Goal: Task Accomplishment & Management: Use online tool/utility

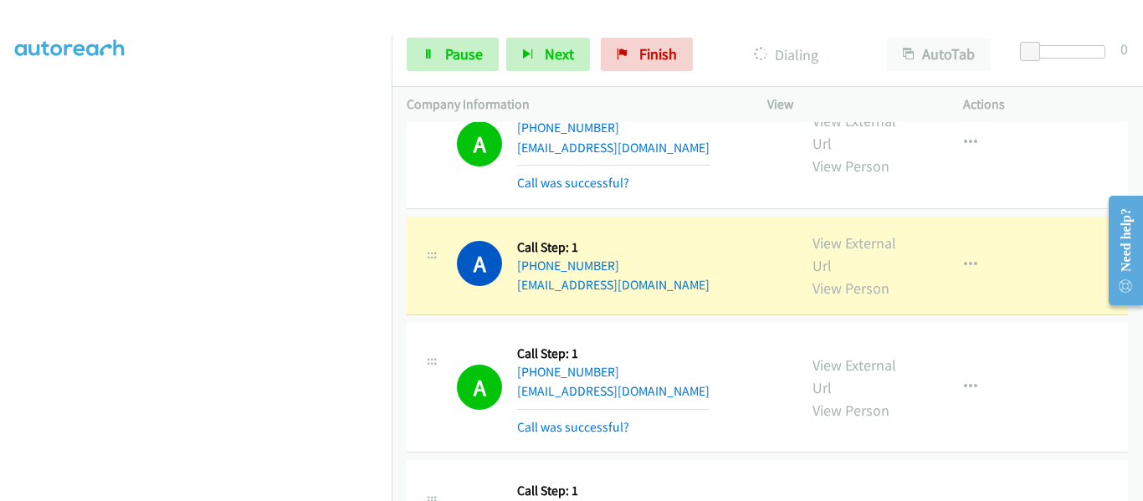
scroll to position [5333, 0]
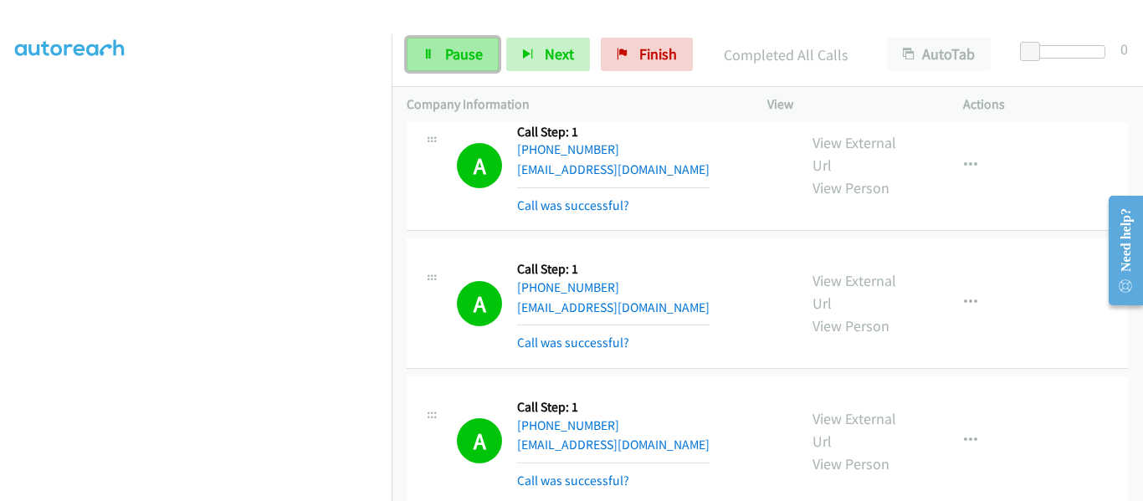
click at [429, 59] on icon at bounding box center [428, 55] width 12 height 12
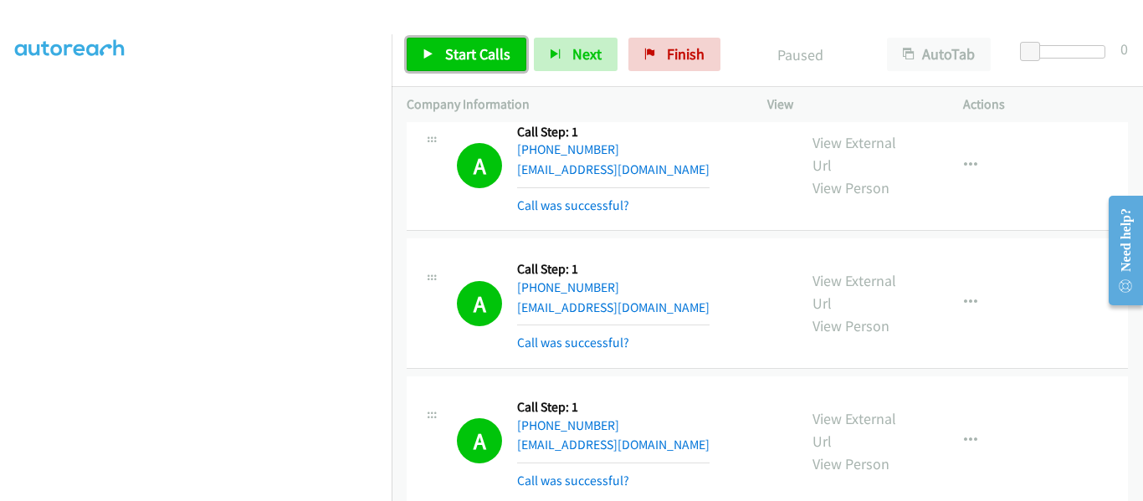
click at [422, 50] on icon at bounding box center [428, 55] width 12 height 12
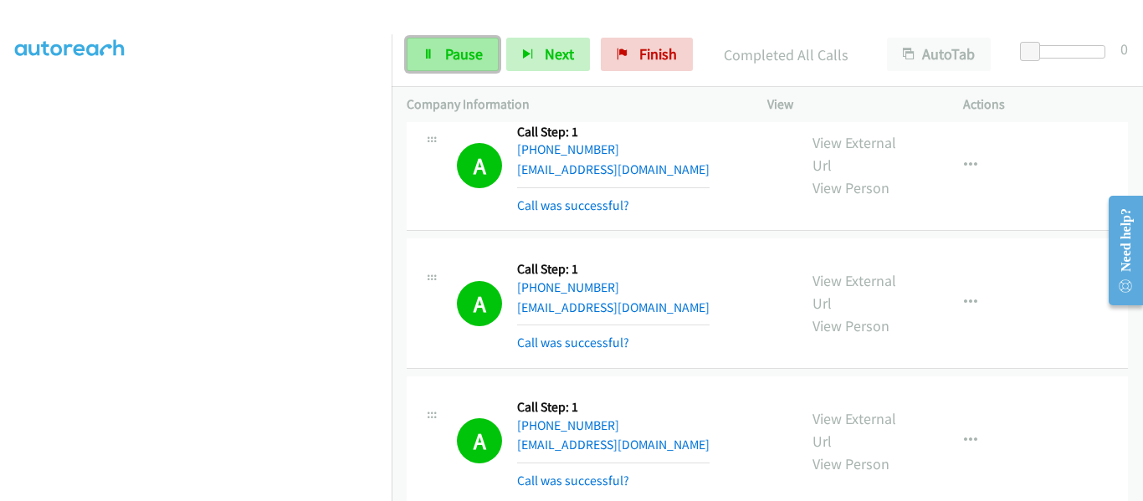
click at [451, 64] on link "Pause" at bounding box center [453, 54] width 92 height 33
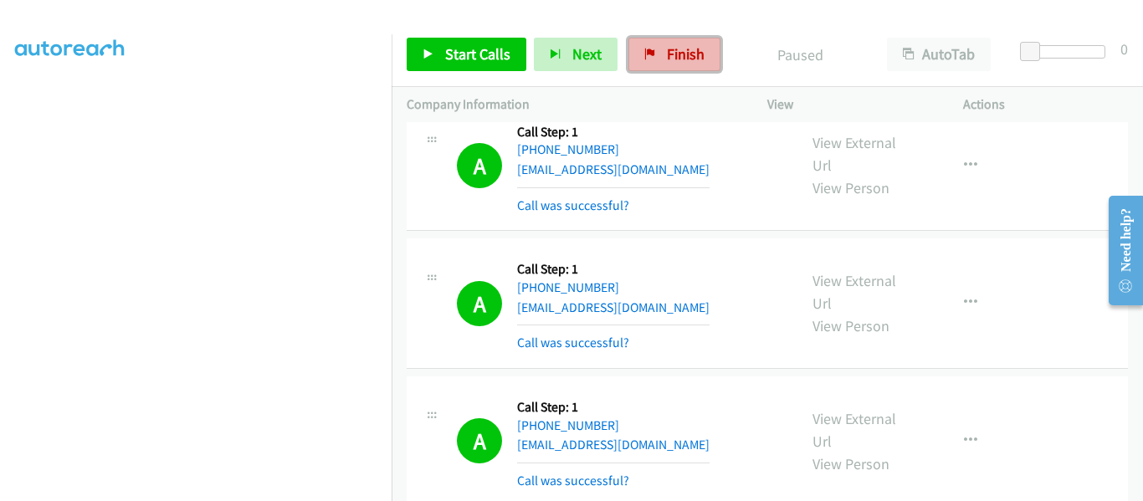
click at [658, 46] on link "Finish" at bounding box center [674, 54] width 92 height 33
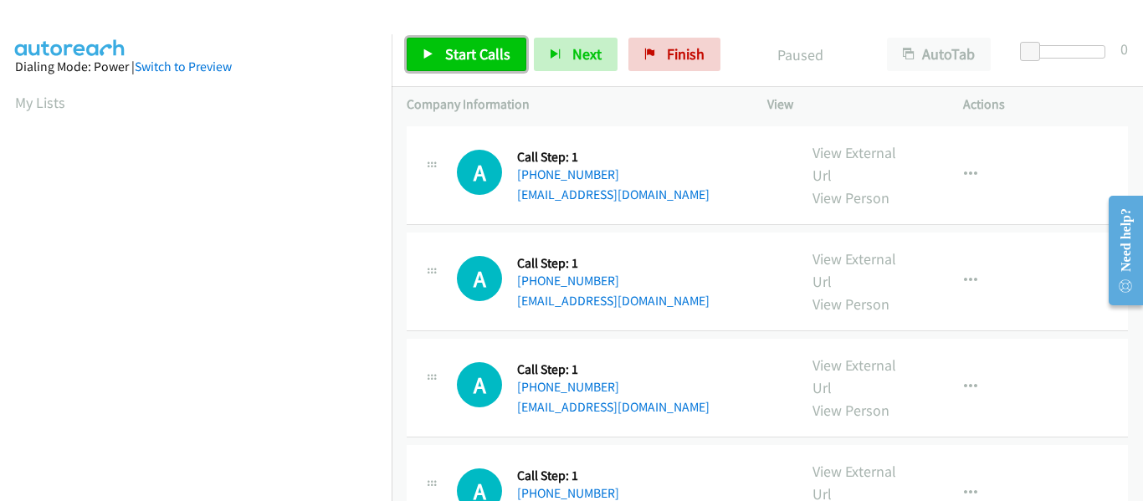
click at [428, 59] on icon at bounding box center [428, 55] width 12 height 12
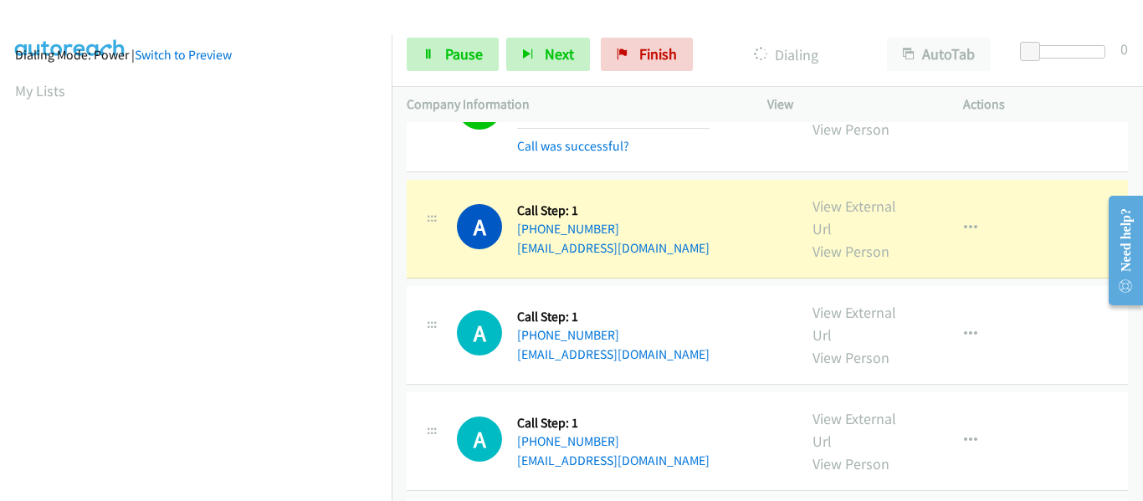
scroll to position [438, 0]
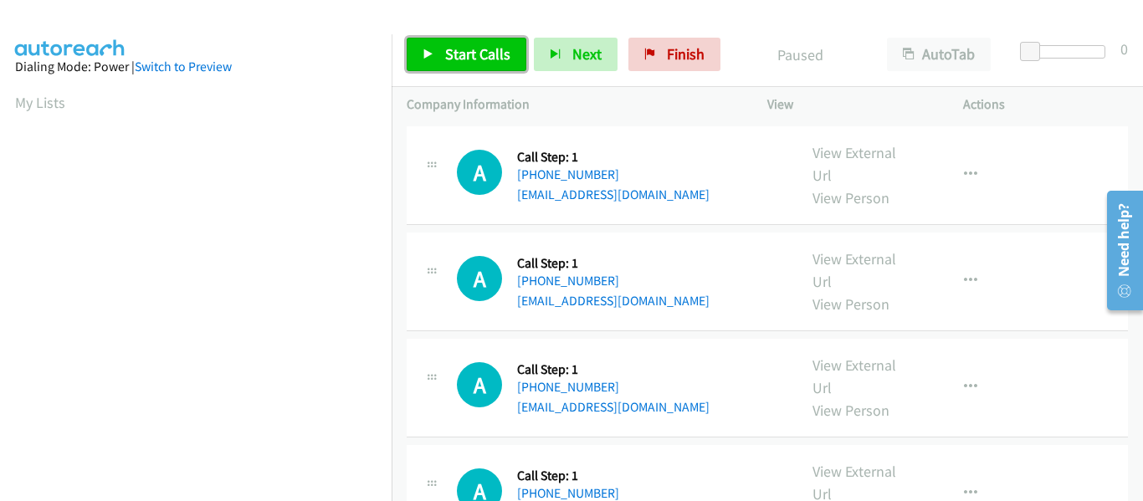
click at [422, 58] on link "Start Calls" at bounding box center [467, 54] width 120 height 33
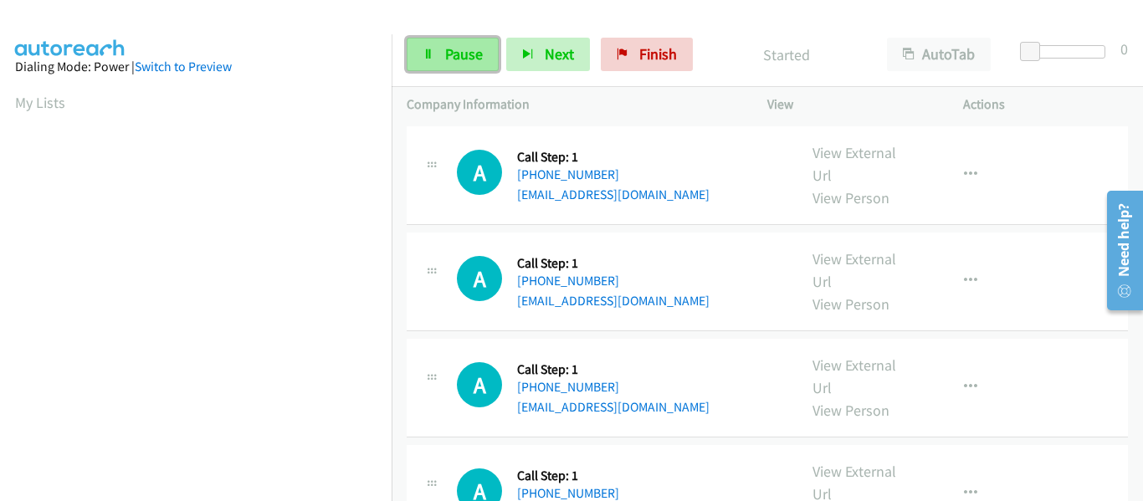
click at [417, 54] on link "Pause" at bounding box center [453, 54] width 92 height 33
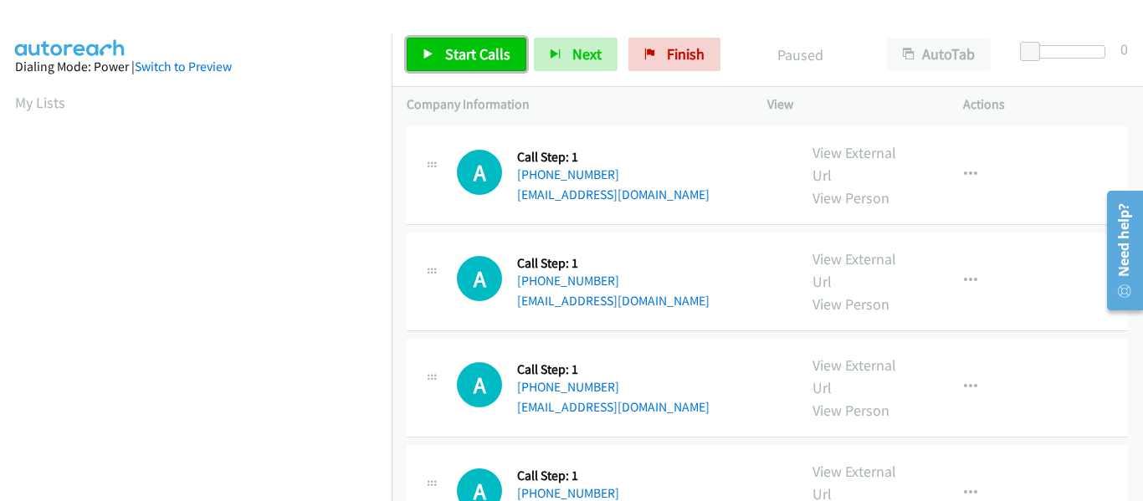
click at [432, 59] on icon at bounding box center [428, 55] width 12 height 12
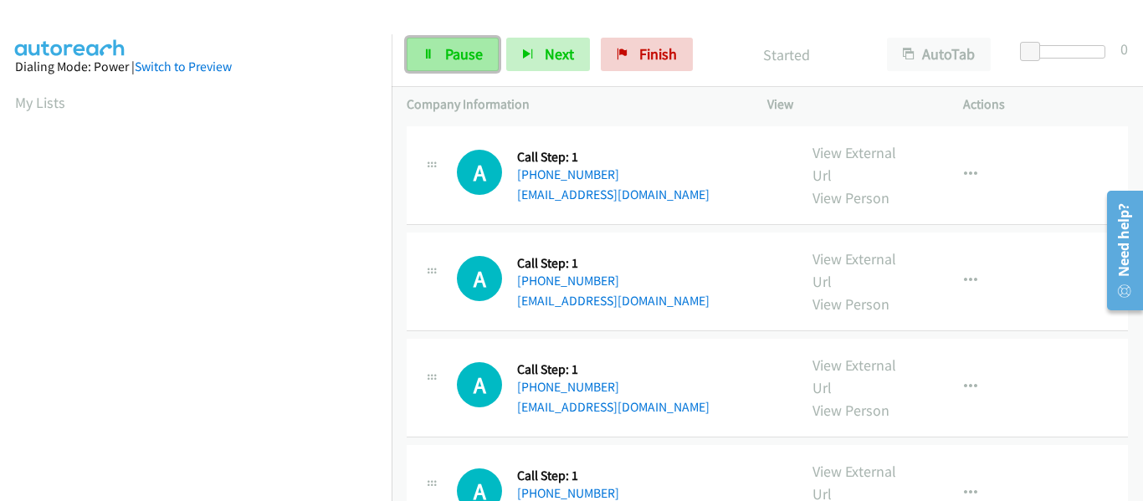
click at [441, 50] on link "Pause" at bounding box center [453, 54] width 92 height 33
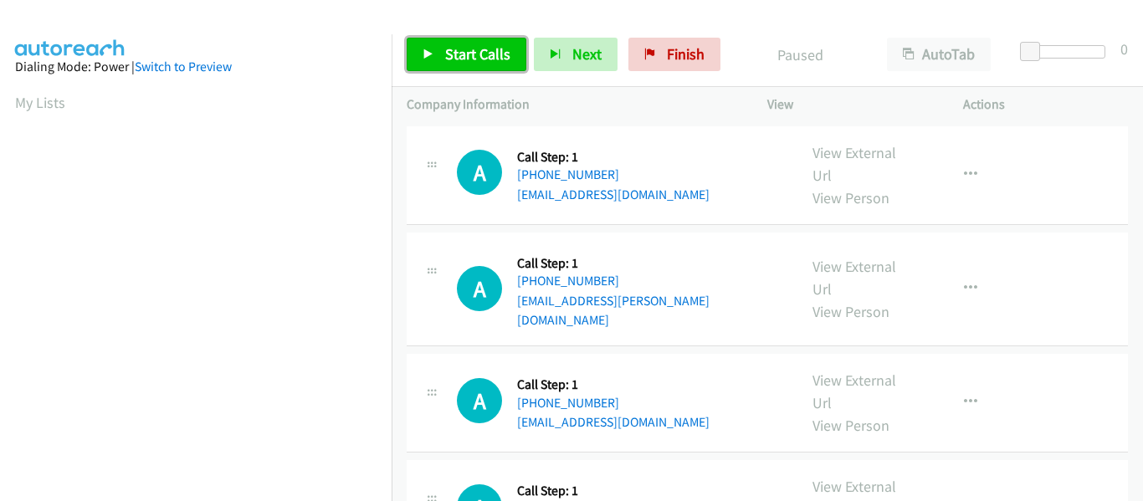
click at [416, 57] on link "Start Calls" at bounding box center [467, 54] width 120 height 33
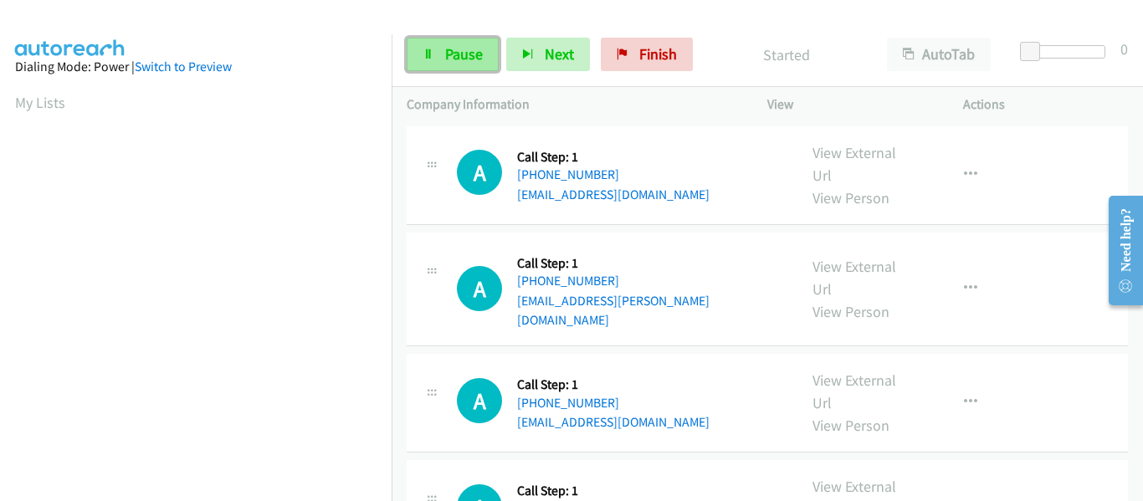
click at [439, 59] on link "Pause" at bounding box center [453, 54] width 92 height 33
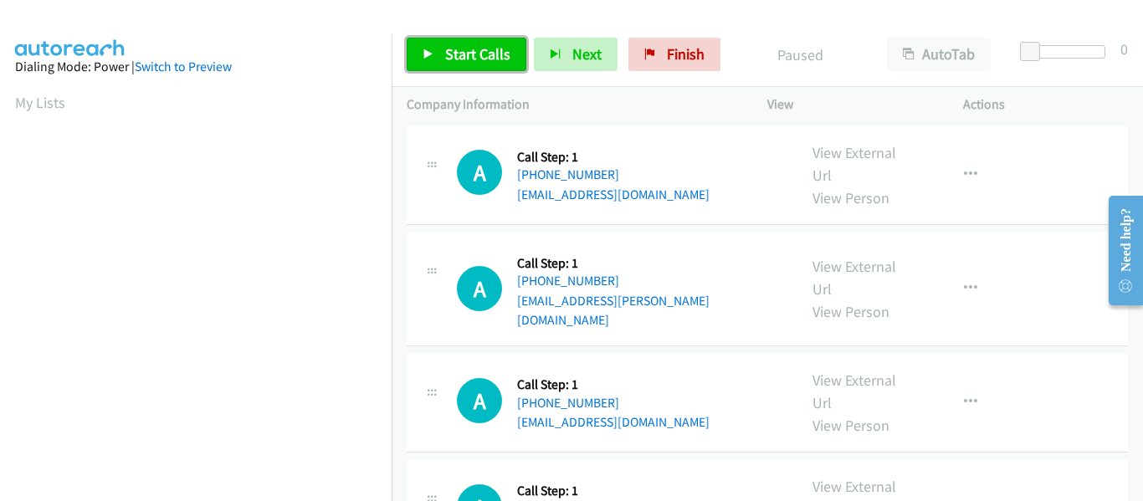
click at [431, 55] on icon at bounding box center [428, 55] width 12 height 12
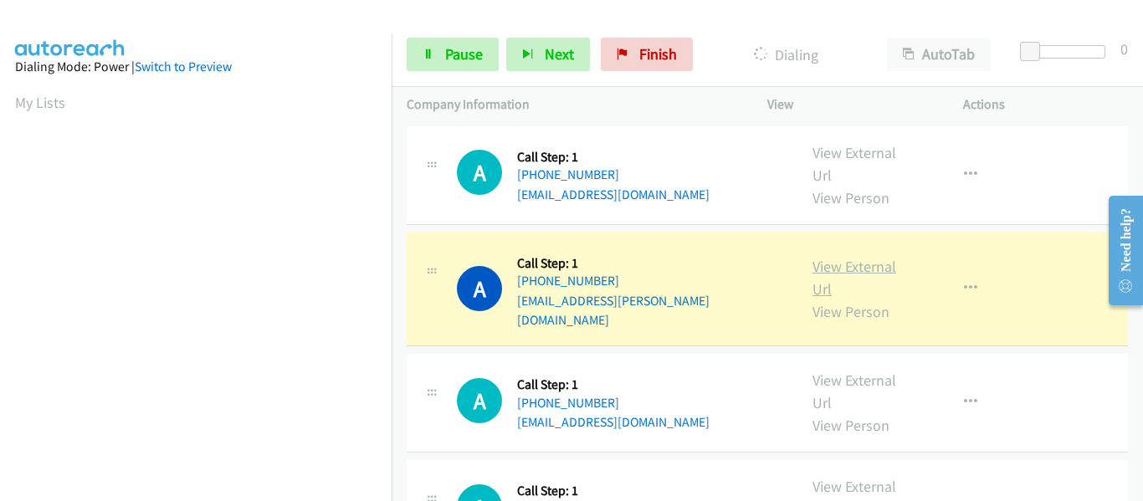
click at [852, 257] on link "View External Url" at bounding box center [854, 278] width 84 height 42
click at [964, 282] on icon "button" at bounding box center [970, 288] width 13 height 13
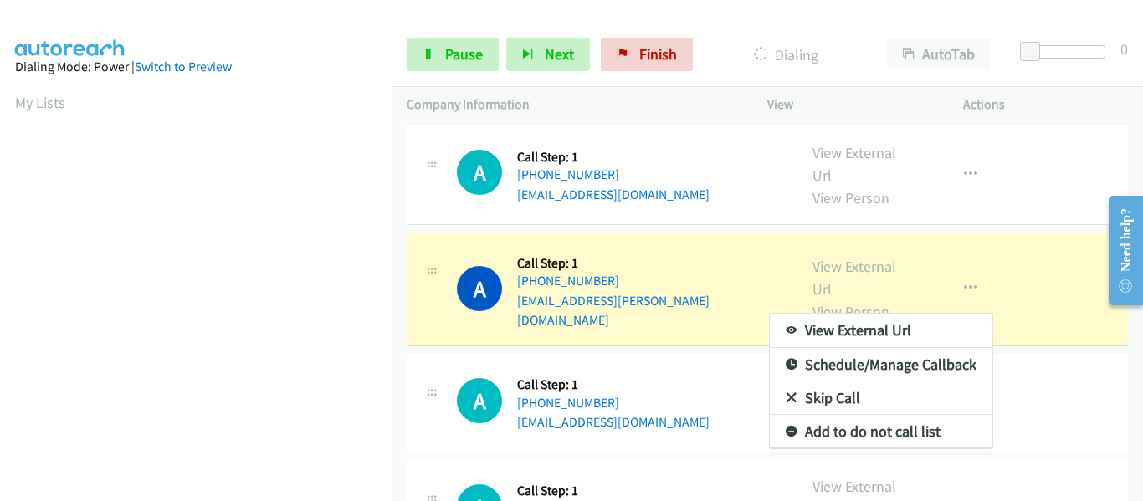
click at [720, 173] on div at bounding box center [571, 250] width 1143 height 501
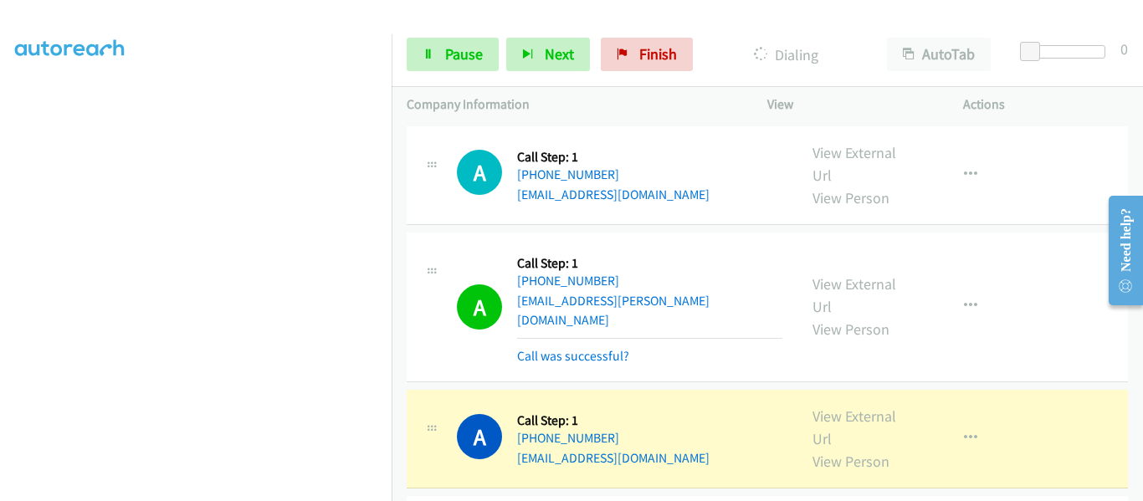
scroll to position [167, 0]
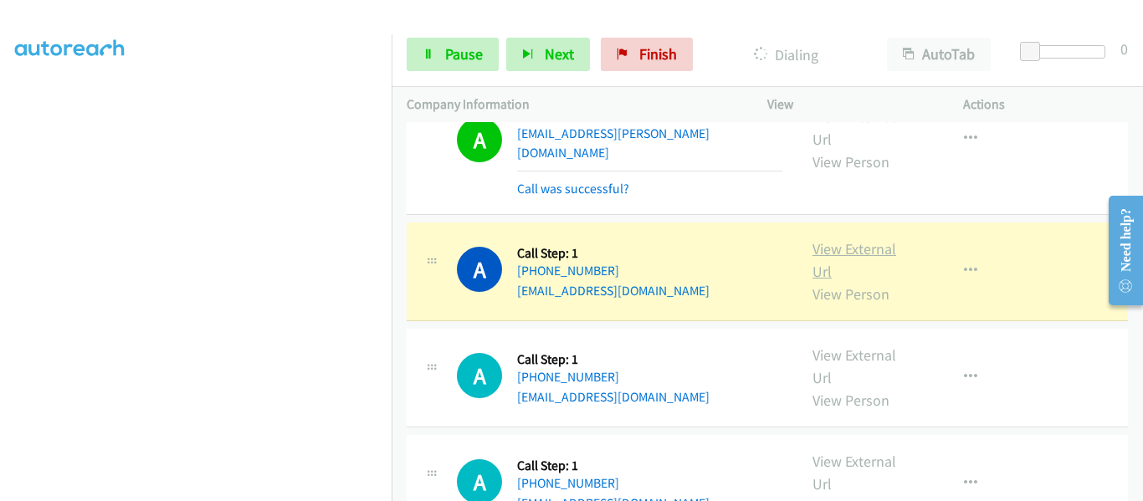
click at [842, 239] on link "View External Url" at bounding box center [854, 260] width 84 height 42
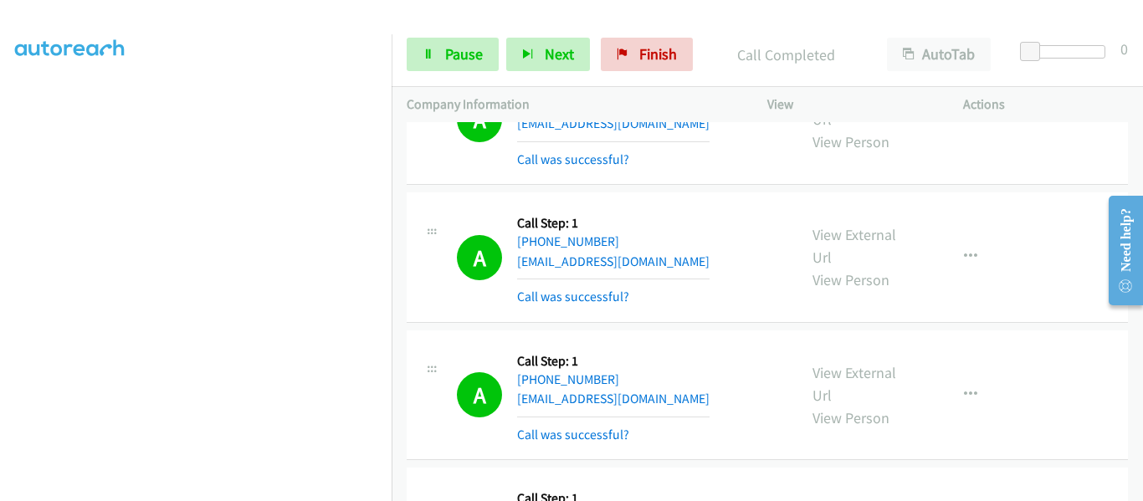
scroll to position [251, 0]
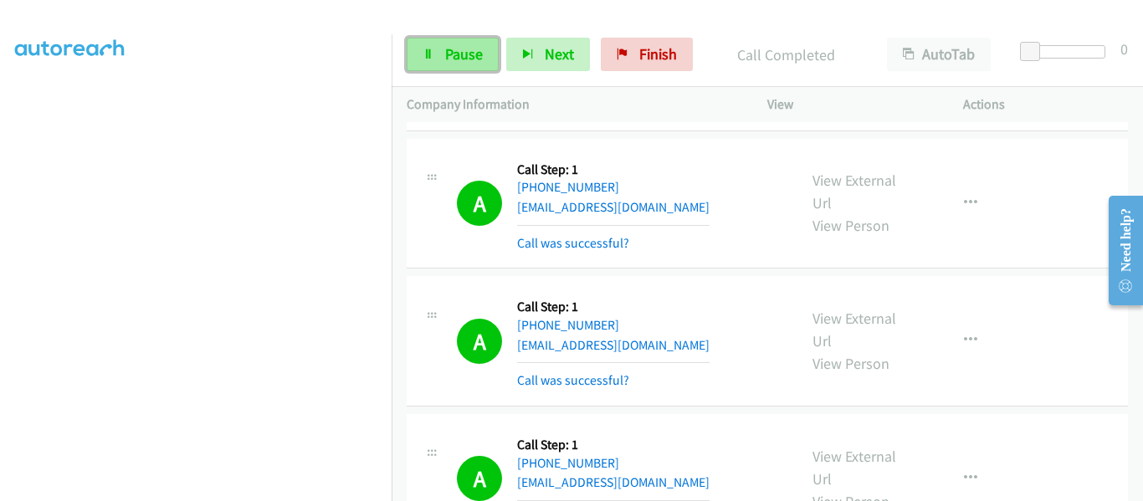
click at [445, 55] on span "Pause" at bounding box center [464, 53] width 38 height 19
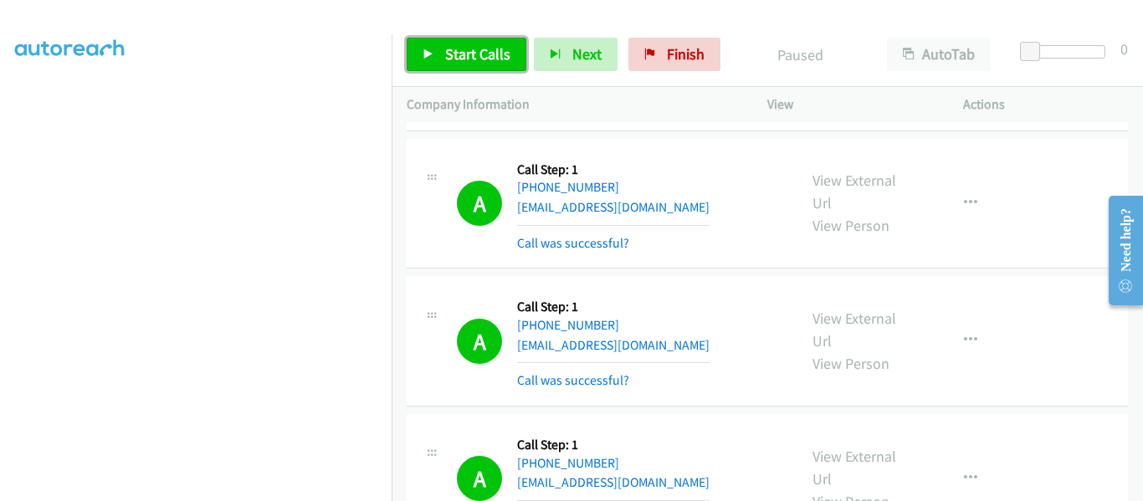
click at [424, 56] on icon at bounding box center [428, 55] width 12 height 12
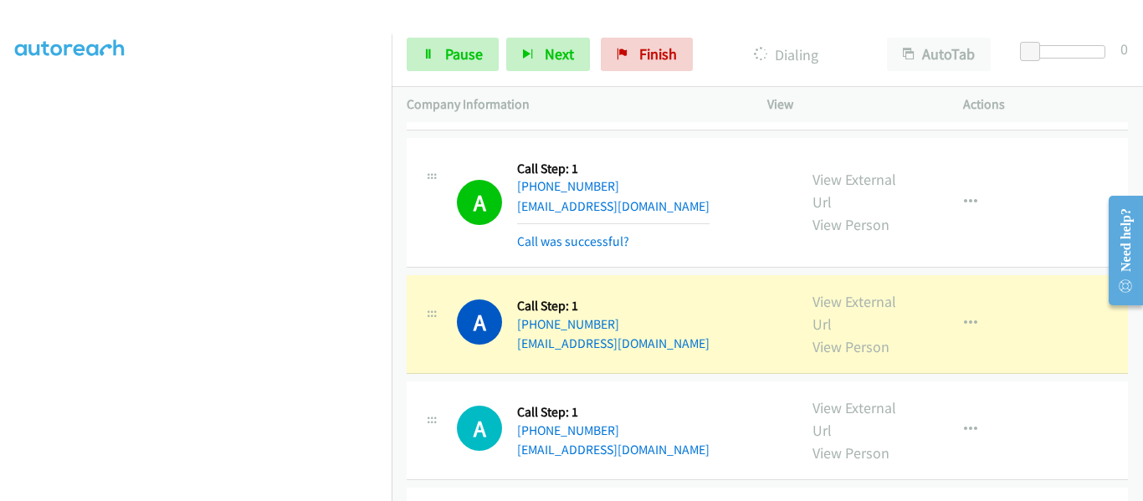
scroll to position [1840, 0]
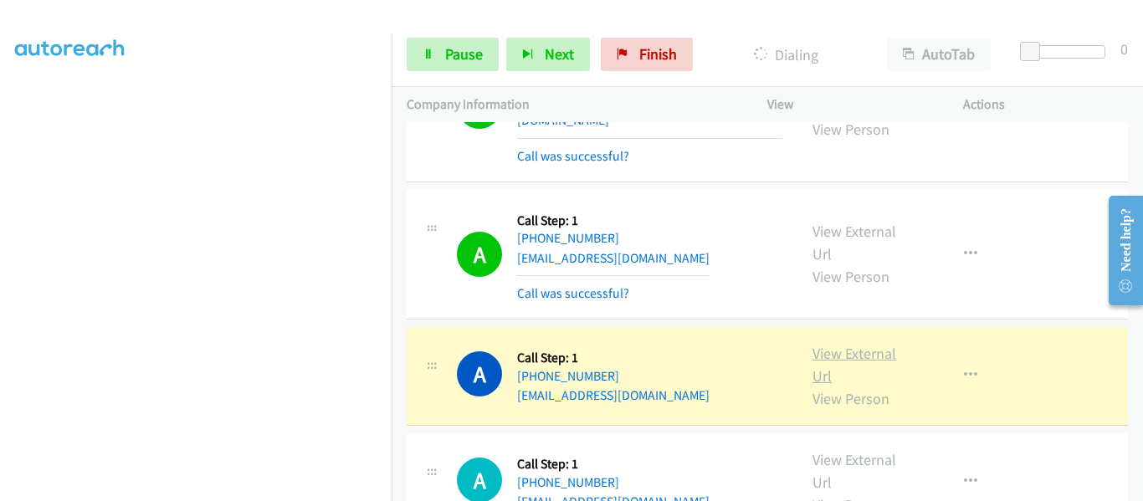
click at [837, 344] on link "View External Url" at bounding box center [854, 365] width 84 height 42
click at [964, 369] on icon "button" at bounding box center [970, 375] width 13 height 13
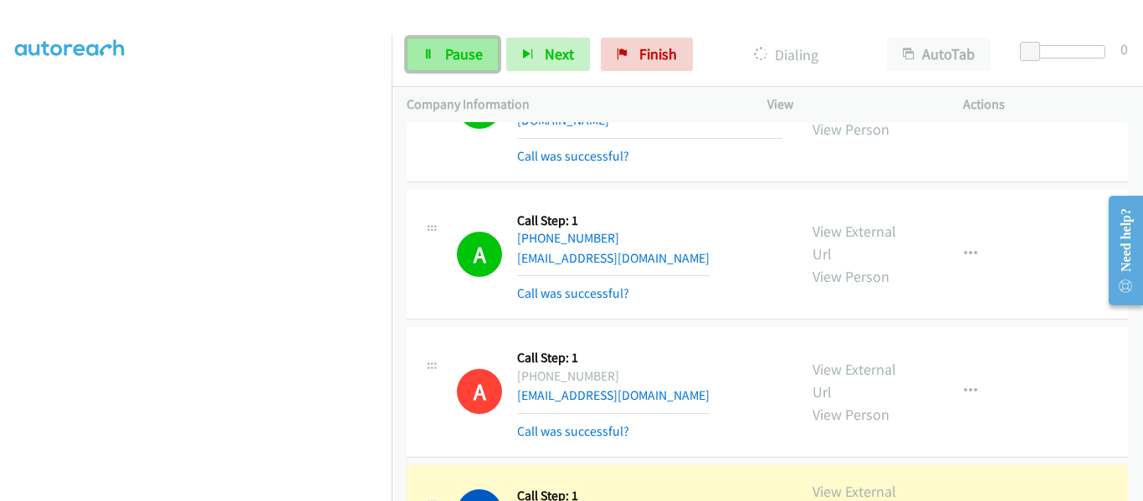
click at [421, 55] on link "Pause" at bounding box center [453, 54] width 92 height 33
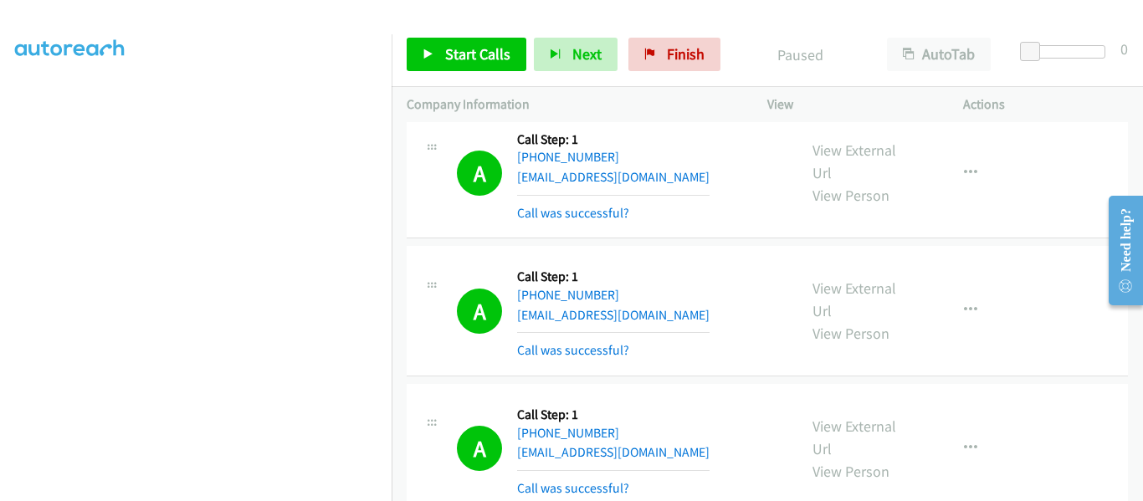
scroll to position [251, 0]
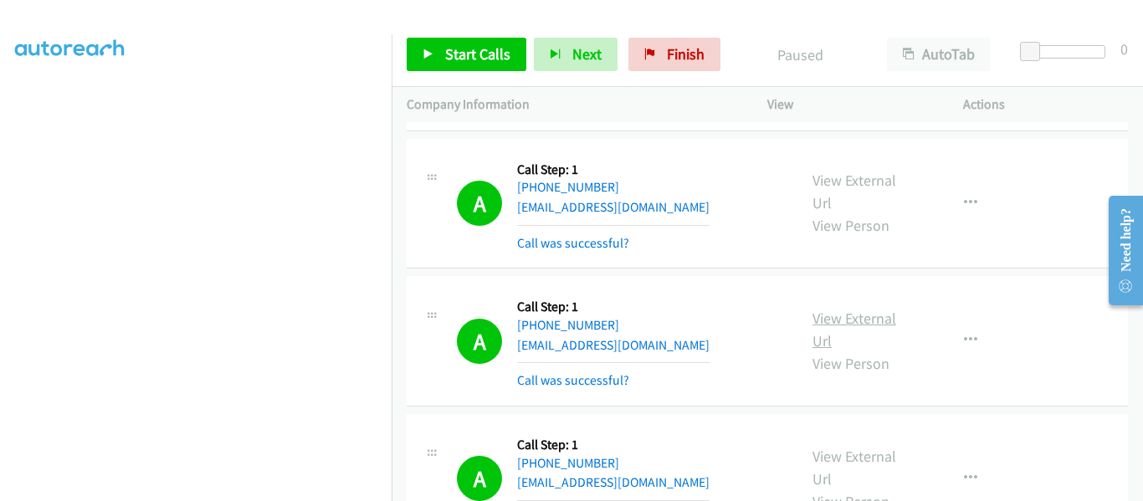
click at [841, 309] on link "View External Url" at bounding box center [854, 330] width 84 height 42
click at [432, 54] on icon at bounding box center [428, 55] width 12 height 12
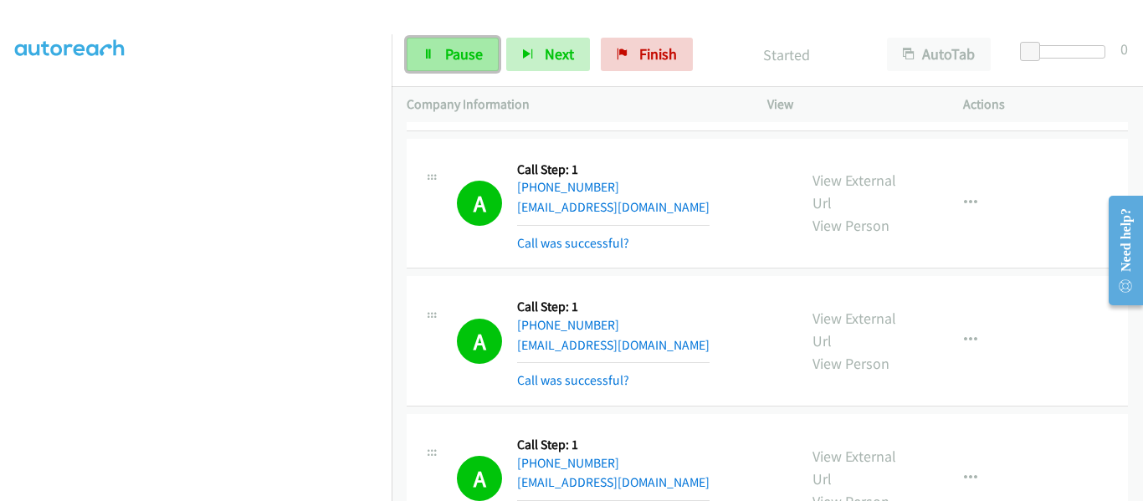
click at [440, 62] on link "Pause" at bounding box center [453, 54] width 92 height 33
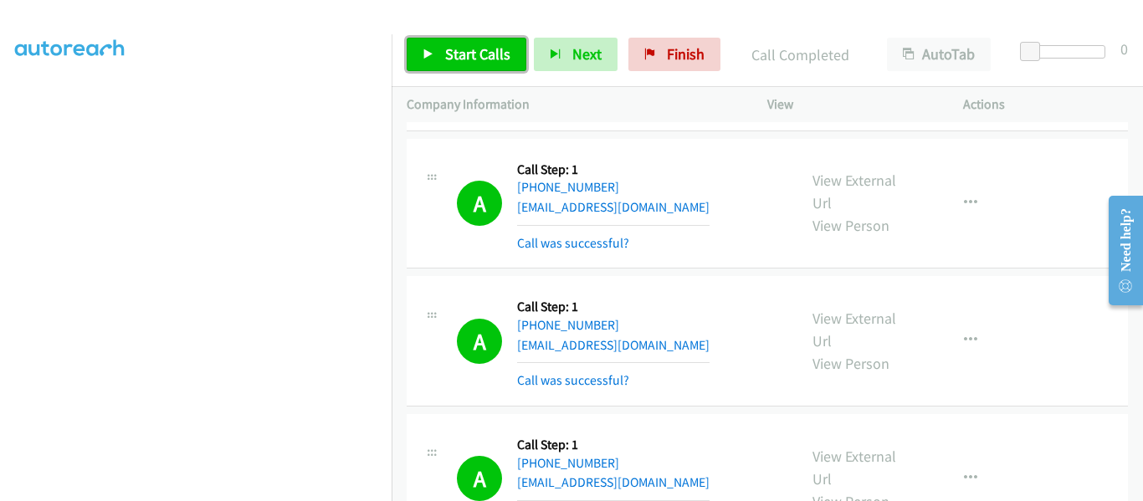
click at [421, 59] on link "Start Calls" at bounding box center [467, 54] width 120 height 33
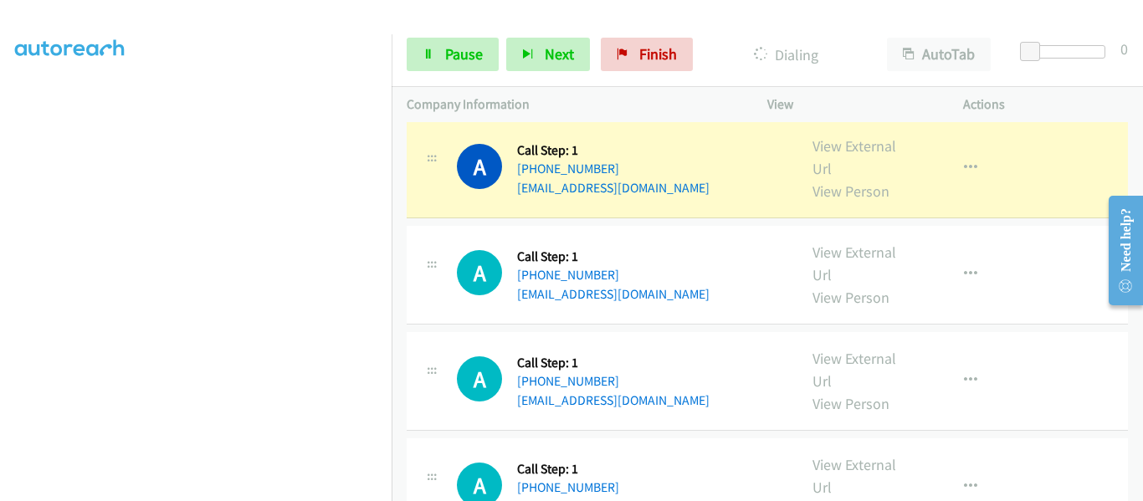
scroll to position [2928, 0]
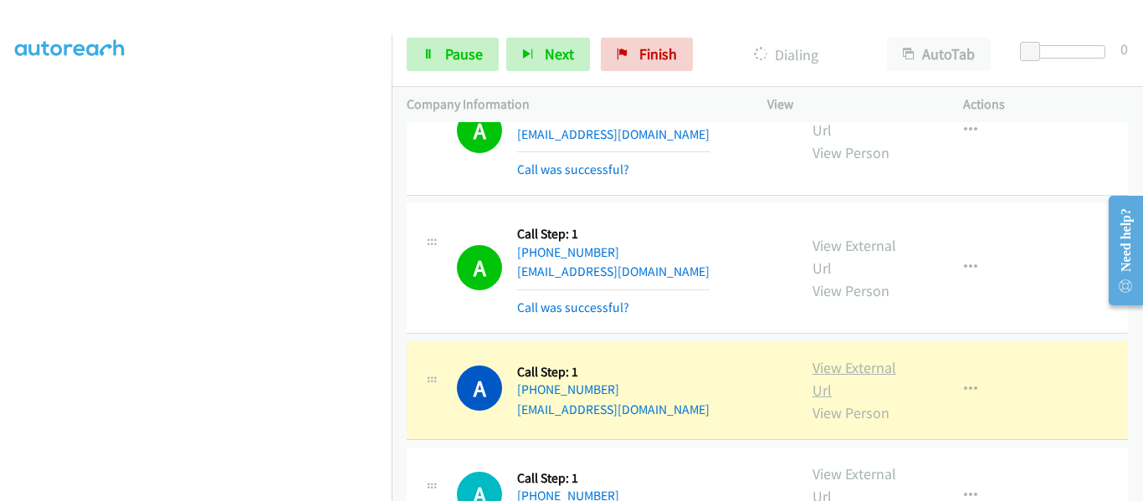
click at [852, 358] on link "View External Url" at bounding box center [854, 379] width 84 height 42
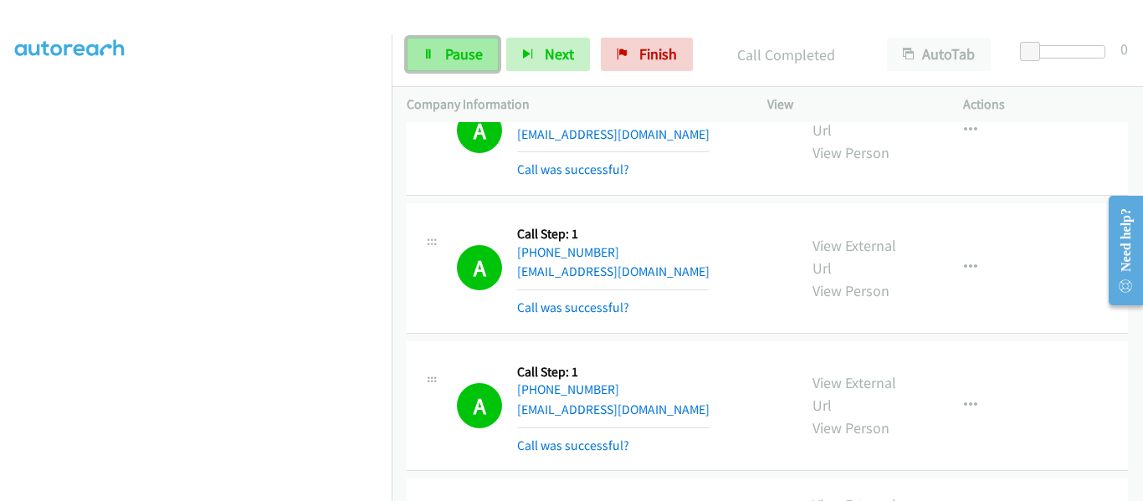
click at [452, 62] on span "Pause" at bounding box center [464, 53] width 38 height 19
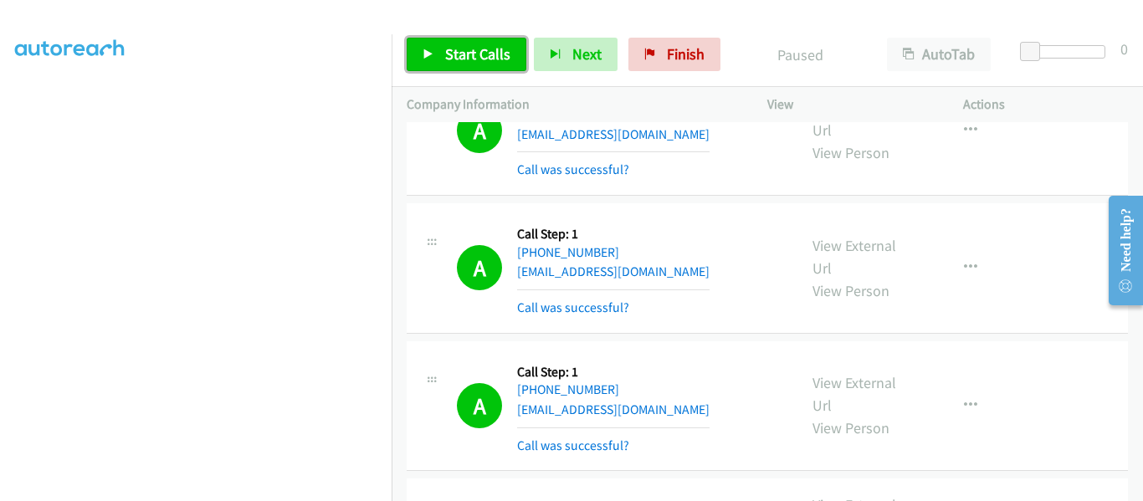
click at [438, 62] on link "Start Calls" at bounding box center [467, 54] width 120 height 33
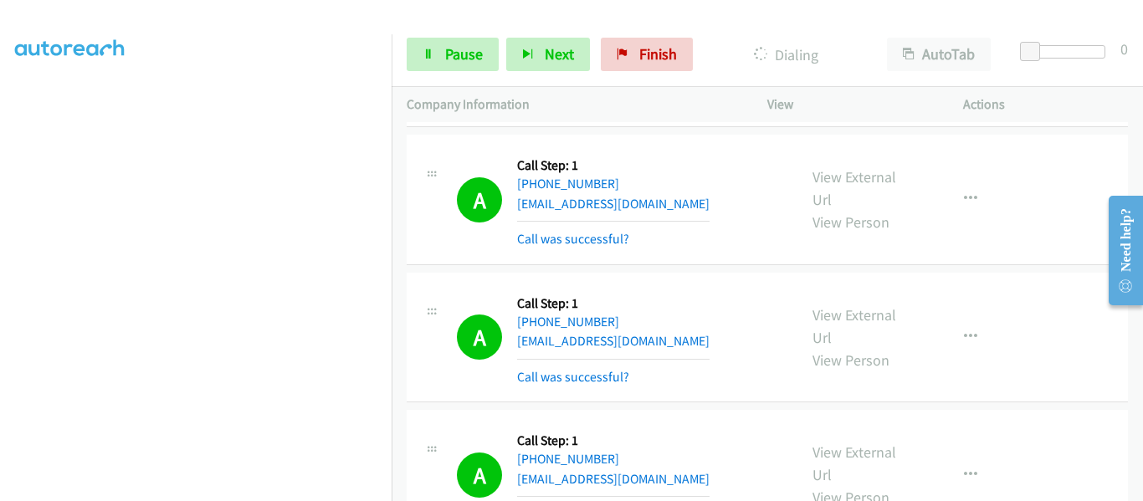
scroll to position [3513, 0]
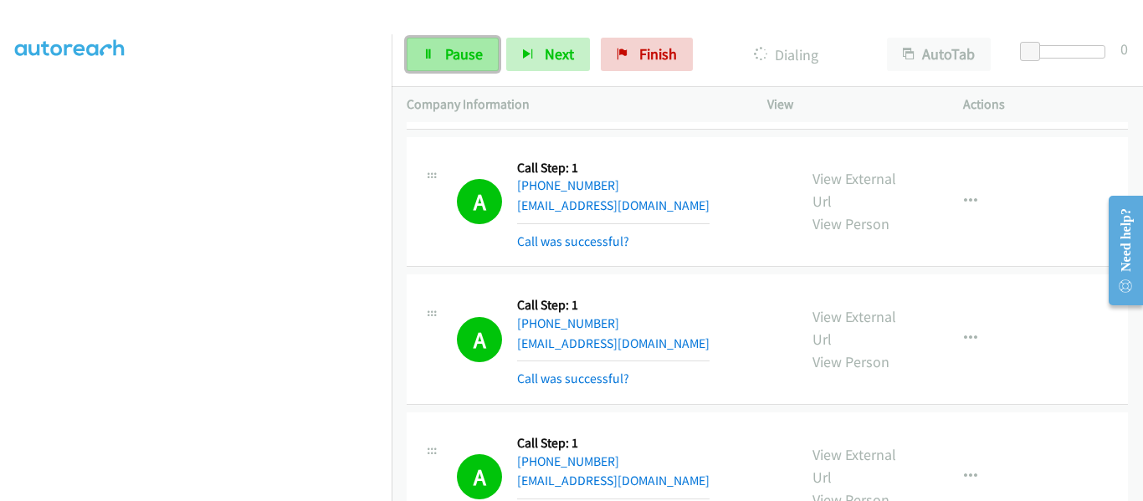
click at [449, 54] on span "Pause" at bounding box center [464, 53] width 38 height 19
